Goal: Navigation & Orientation: Understand site structure

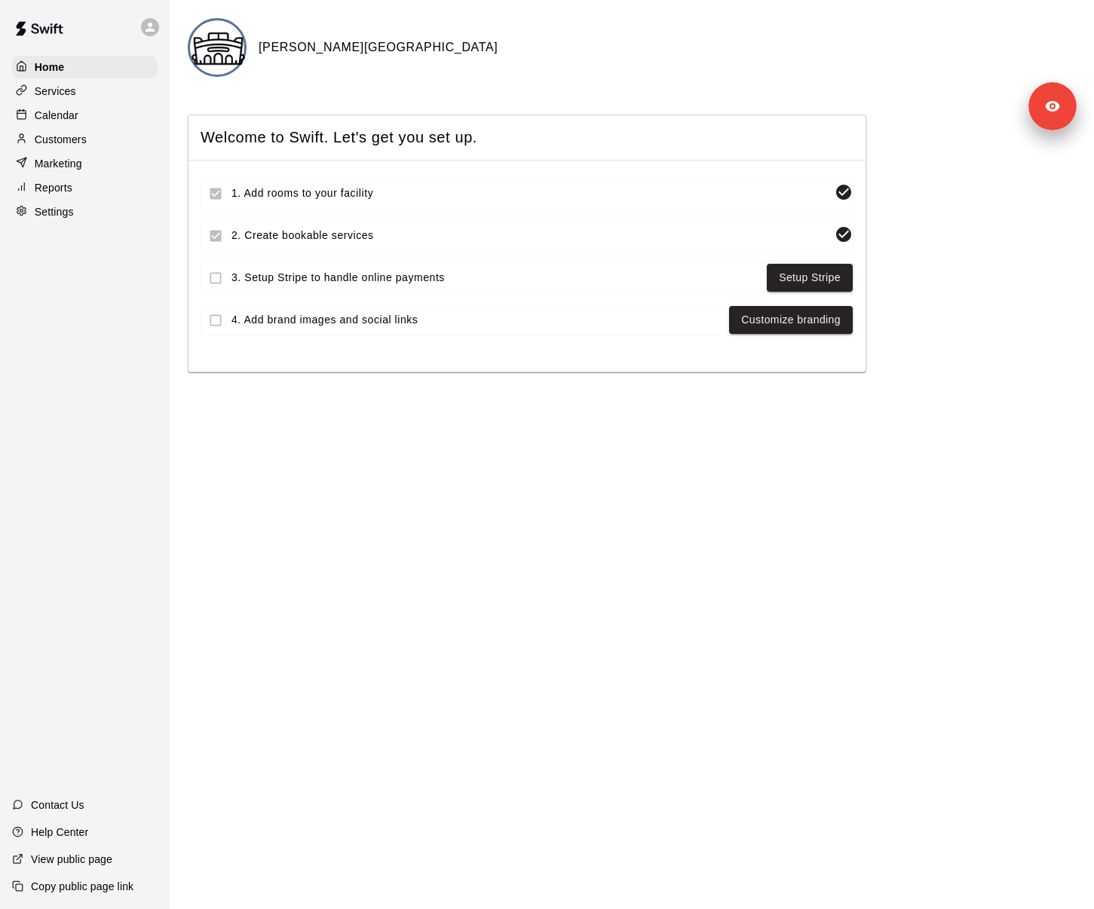
click at [84, 94] on div "Services" at bounding box center [85, 91] width 146 height 23
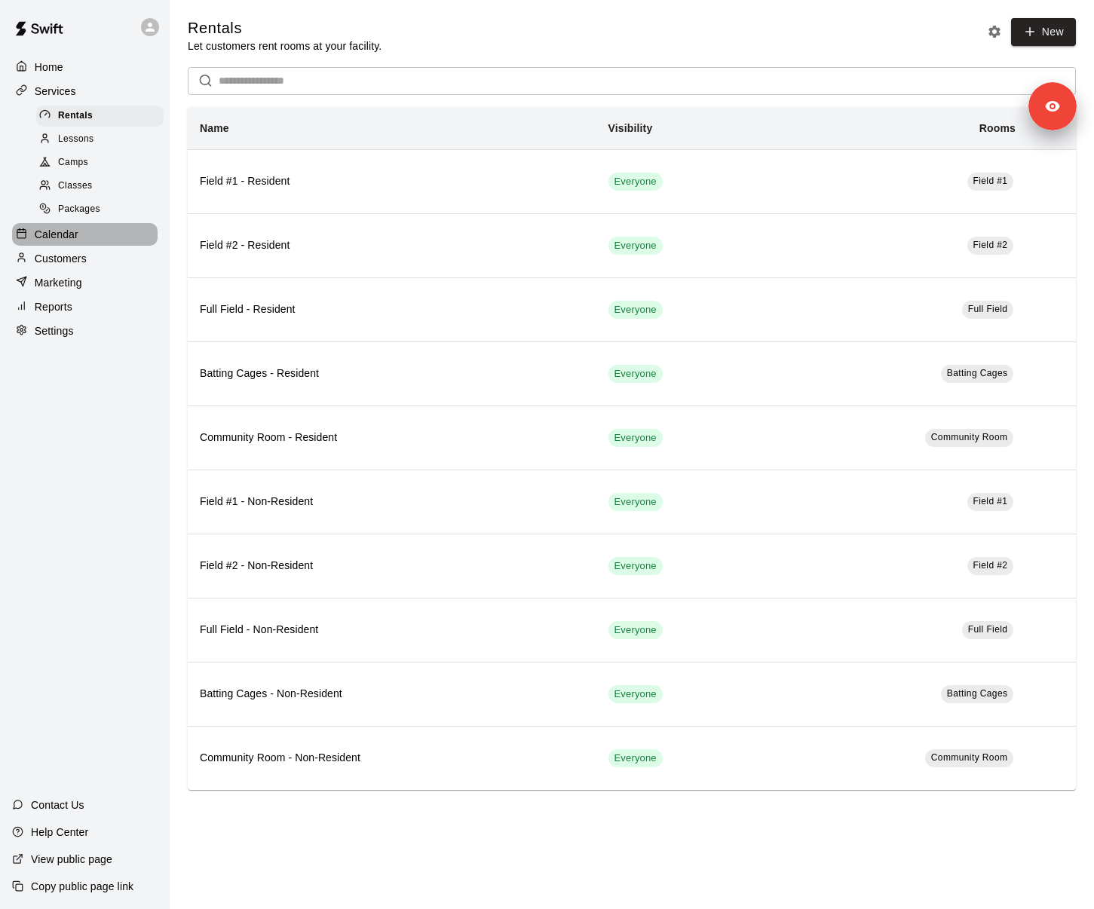
click at [96, 236] on div "Calendar" at bounding box center [85, 234] width 146 height 23
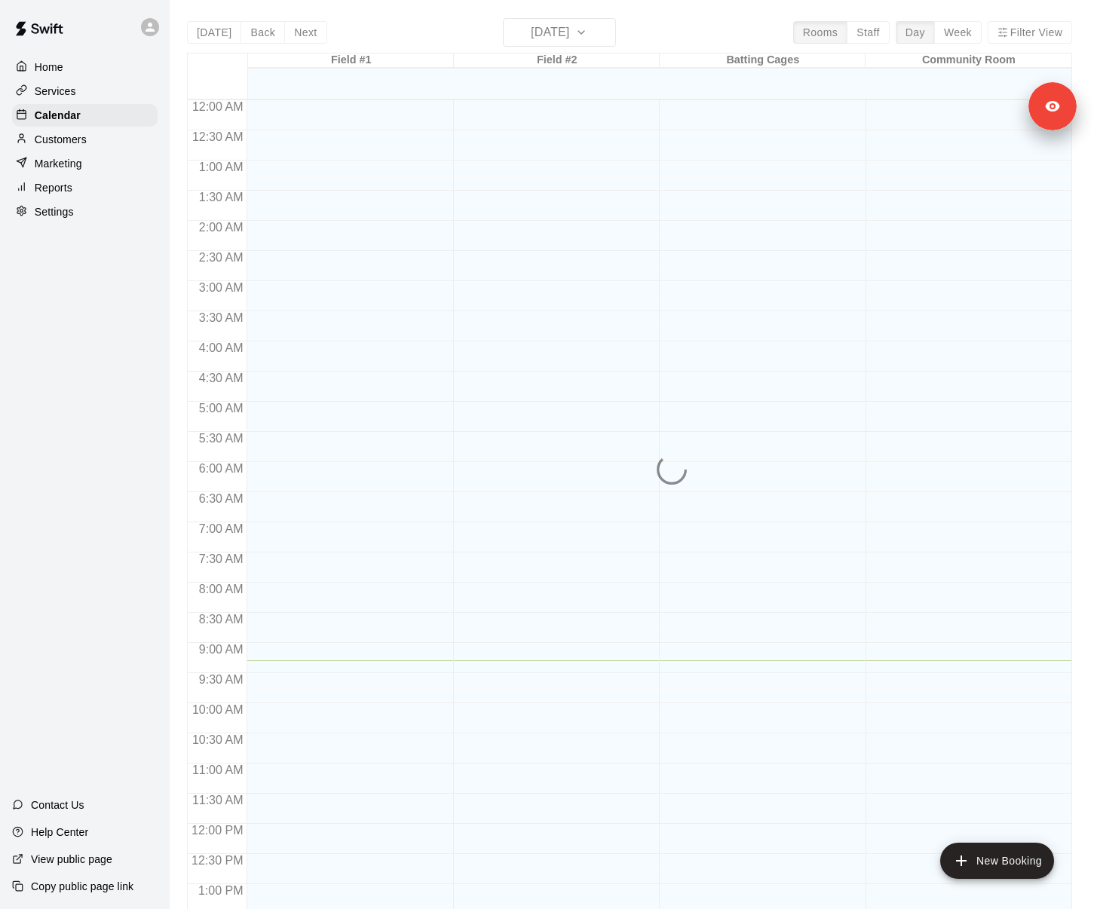
scroll to position [560, 0]
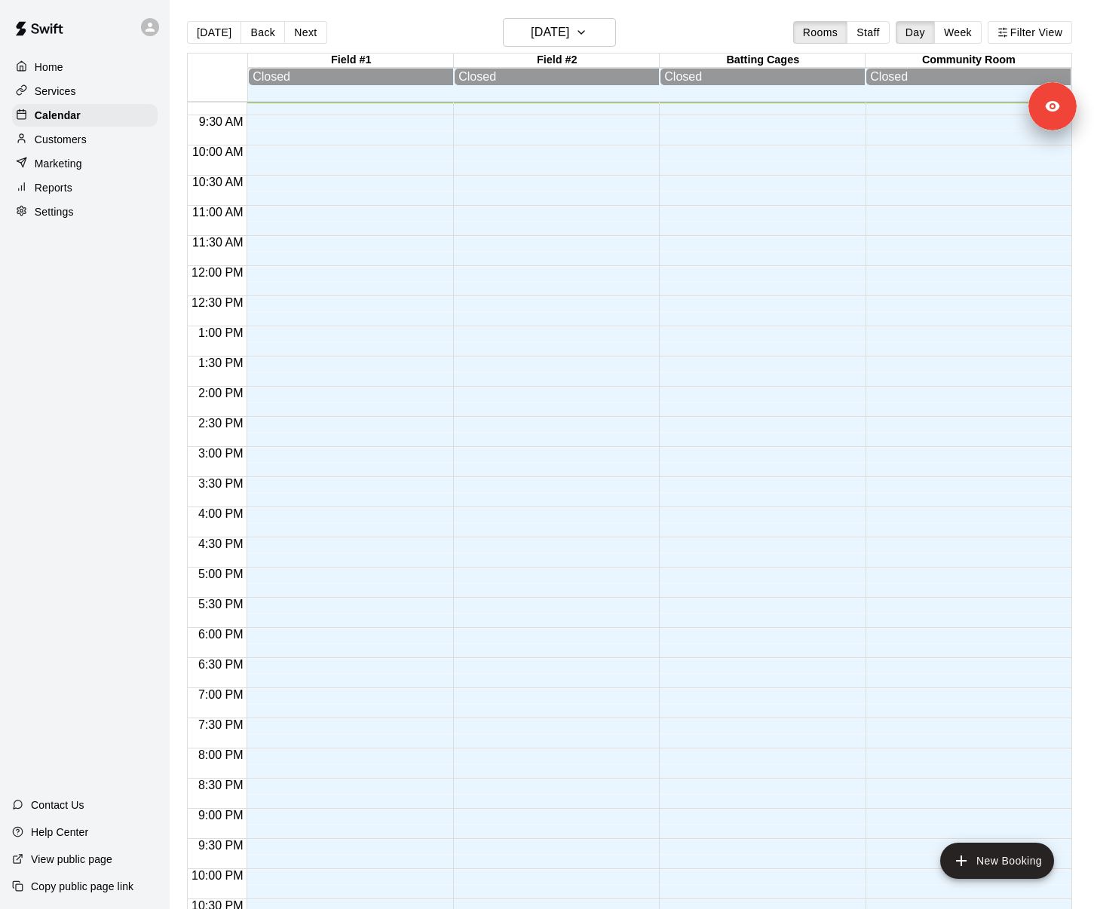
click at [84, 136] on p "Customers" at bounding box center [61, 139] width 52 height 15
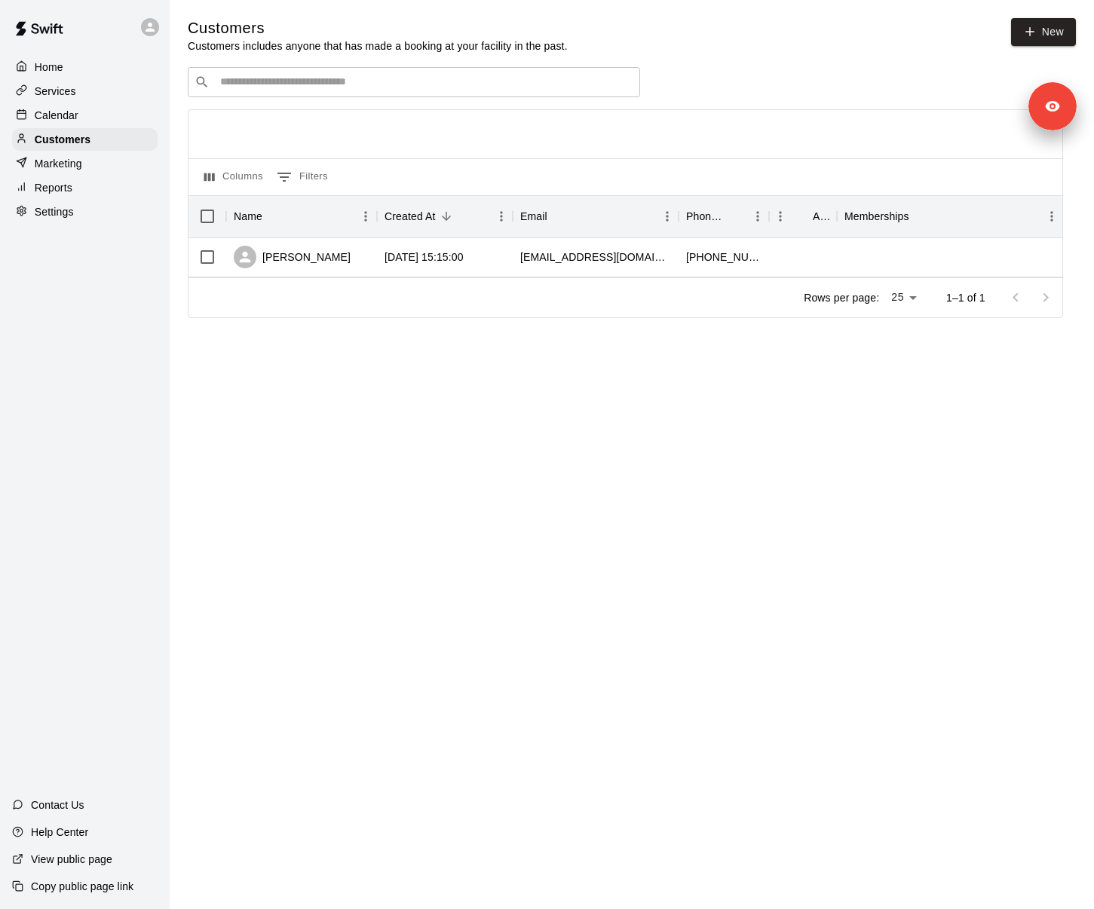
click at [92, 165] on div "Marketing" at bounding box center [85, 163] width 146 height 23
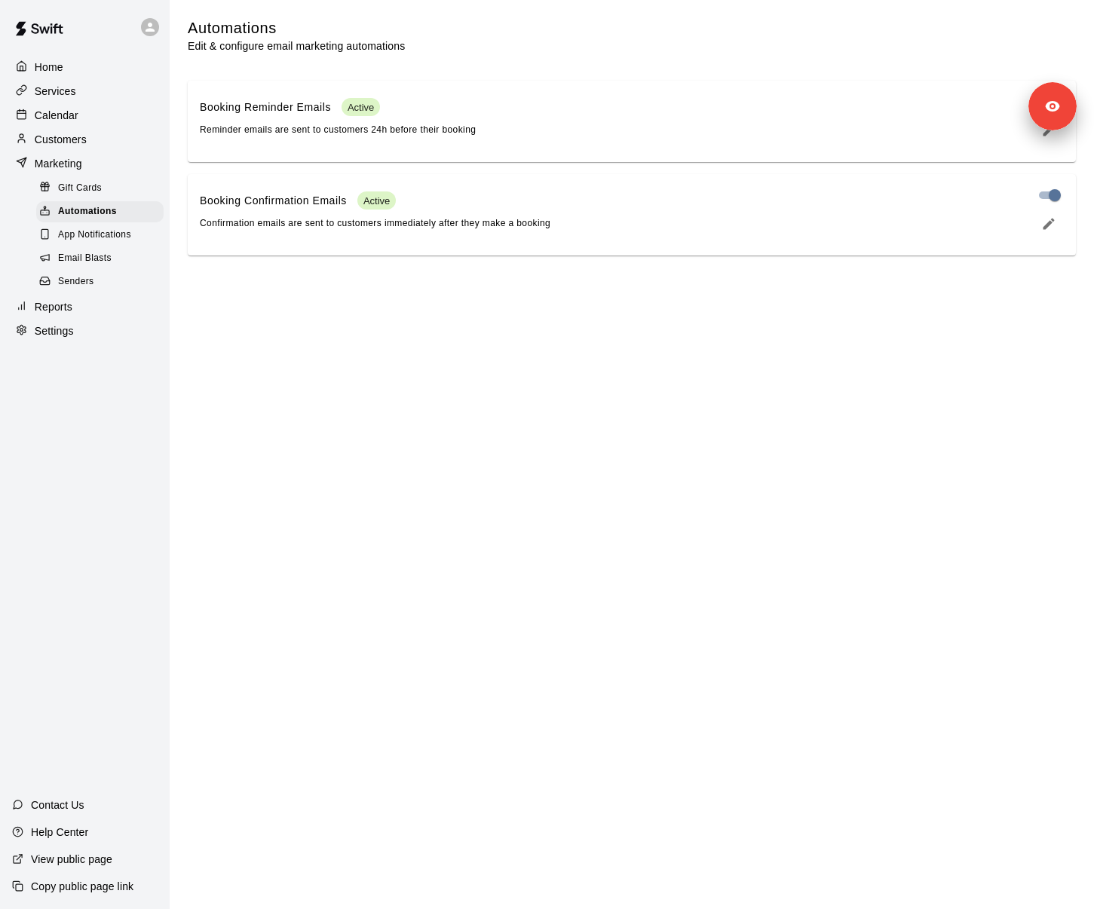
click at [89, 299] on div "Reports" at bounding box center [85, 307] width 146 height 23
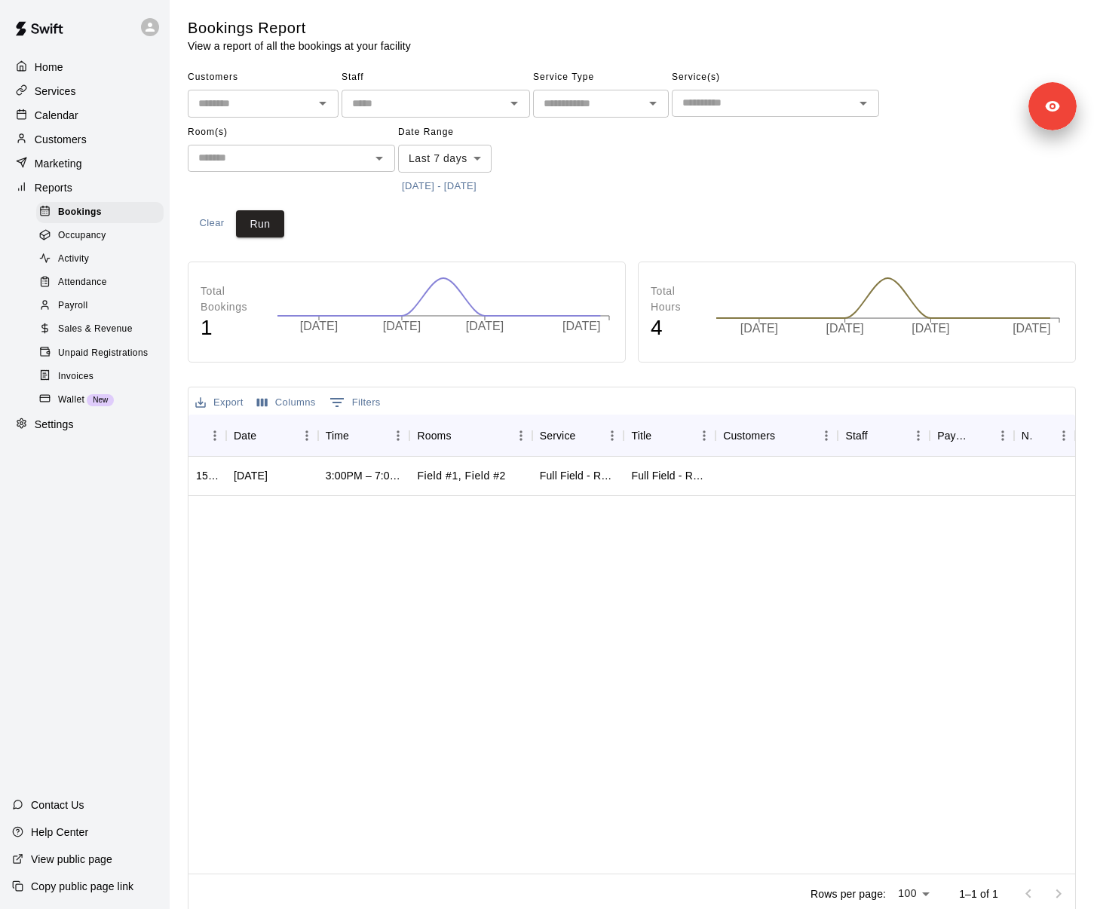
click at [90, 431] on div "Settings" at bounding box center [85, 425] width 146 height 23
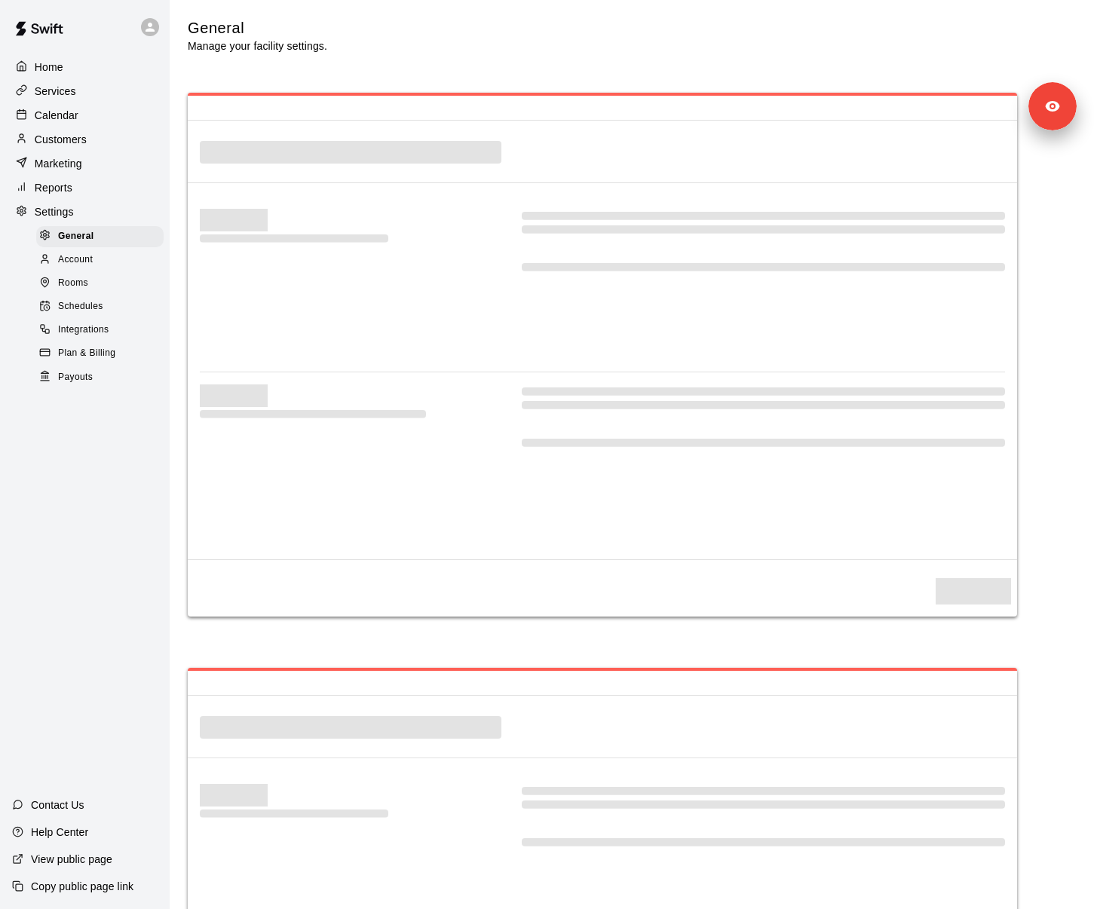
select select "**"
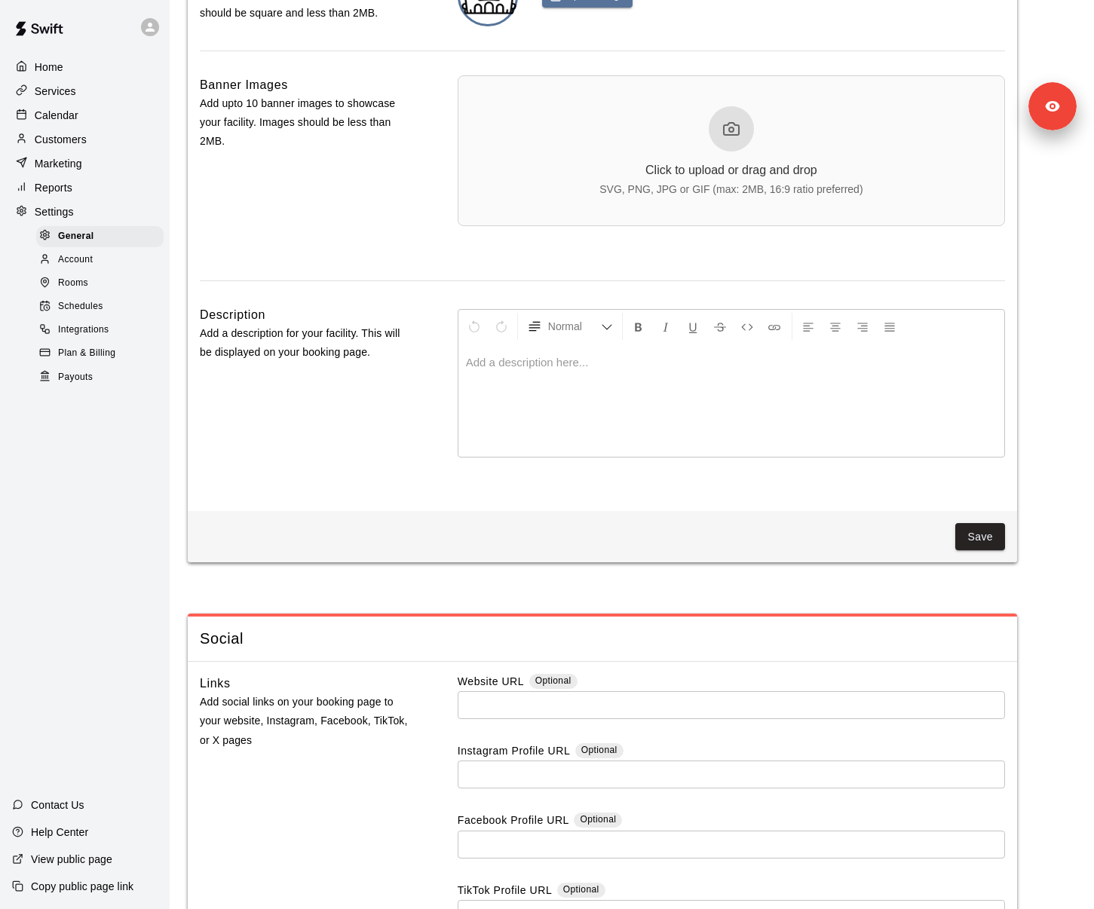
scroll to position [3498, 0]
